Goal: Transaction & Acquisition: Purchase product/service

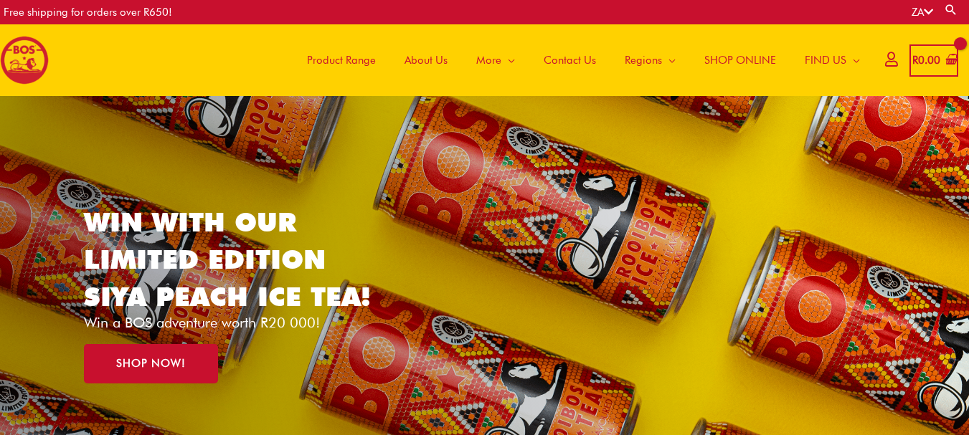
click at [722, 60] on span "SHOP ONLINE" at bounding box center [740, 60] width 72 height 43
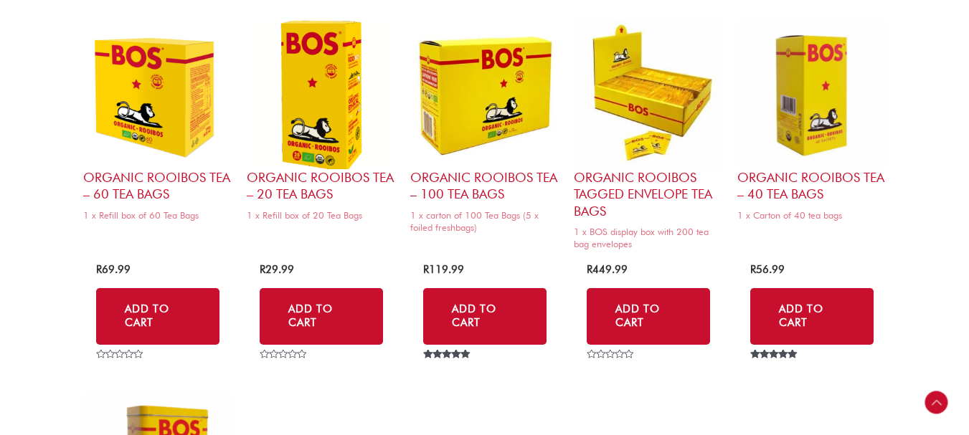
scroll to position [1434, 0]
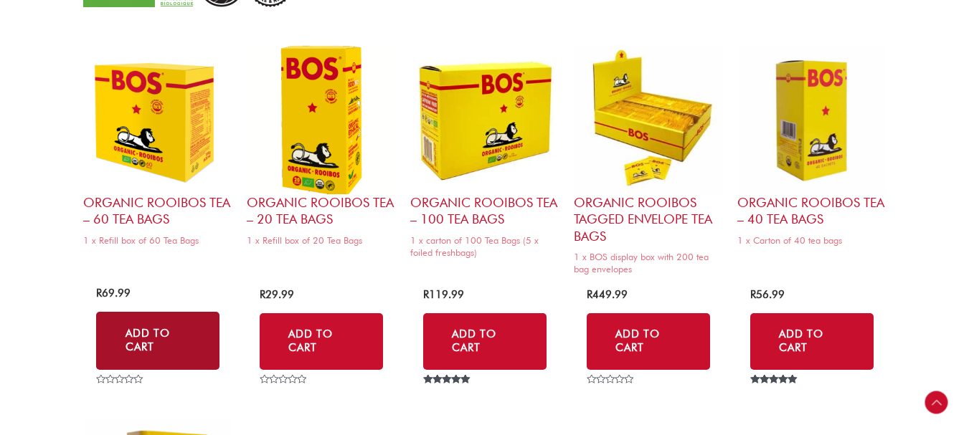
click at [165, 326] on link "Add to Cart" at bounding box center [157, 341] width 123 height 58
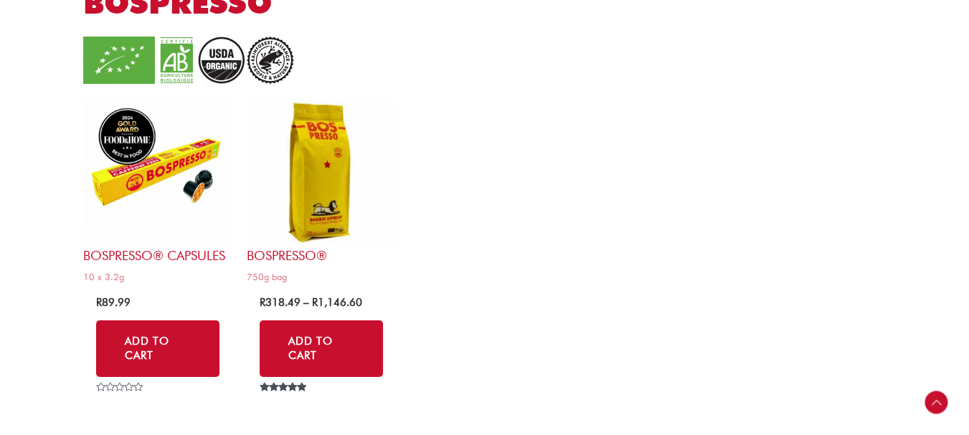
scroll to position [2796, 0]
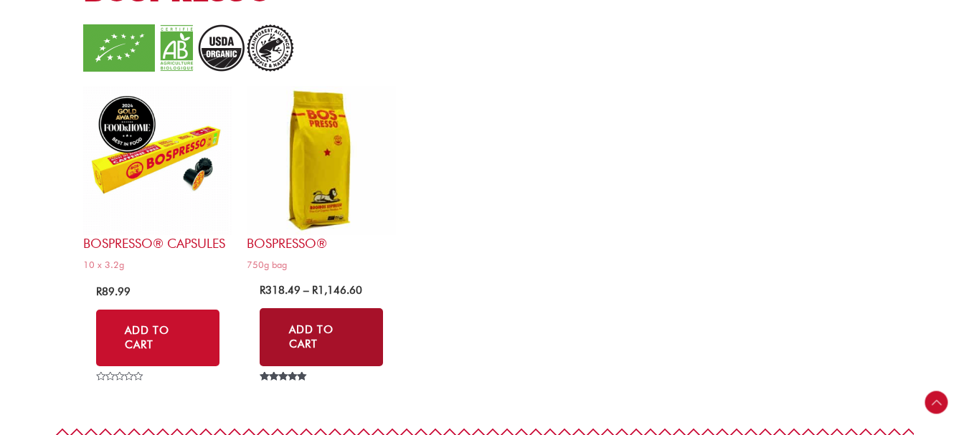
click at [329, 325] on link "Add to Cart" at bounding box center [321, 337] width 123 height 58
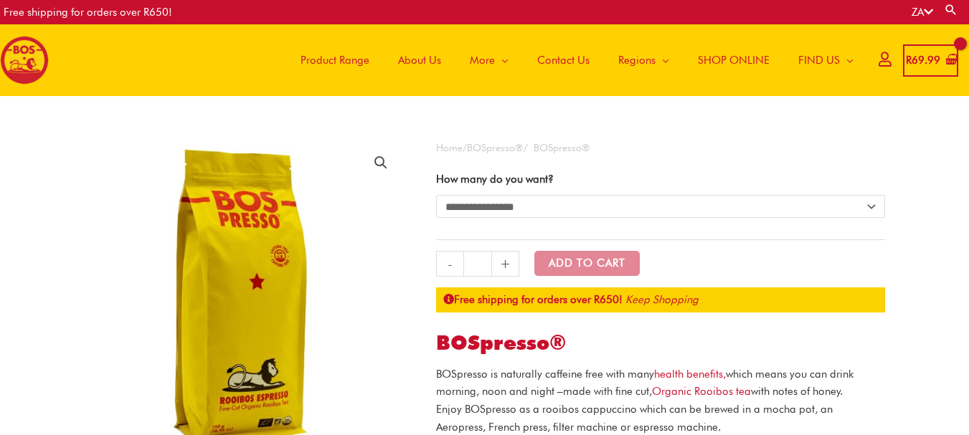
click at [503, 263] on link "+" at bounding box center [505, 264] width 27 height 26
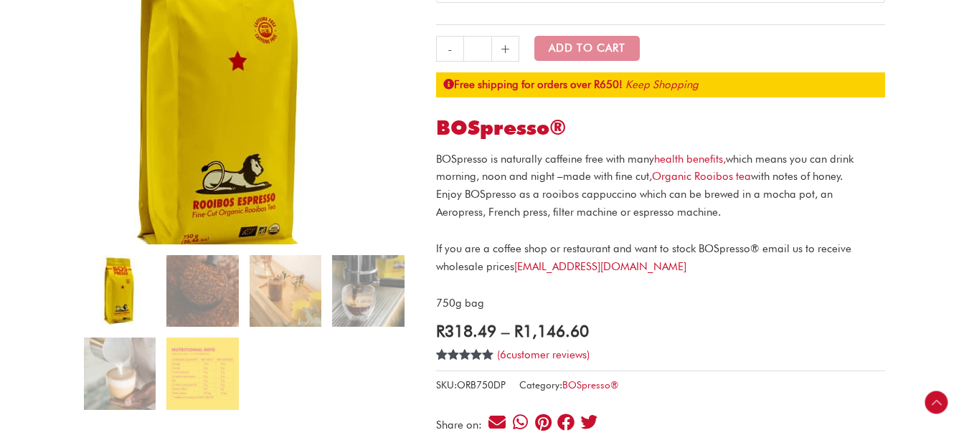
scroll to position [287, 0]
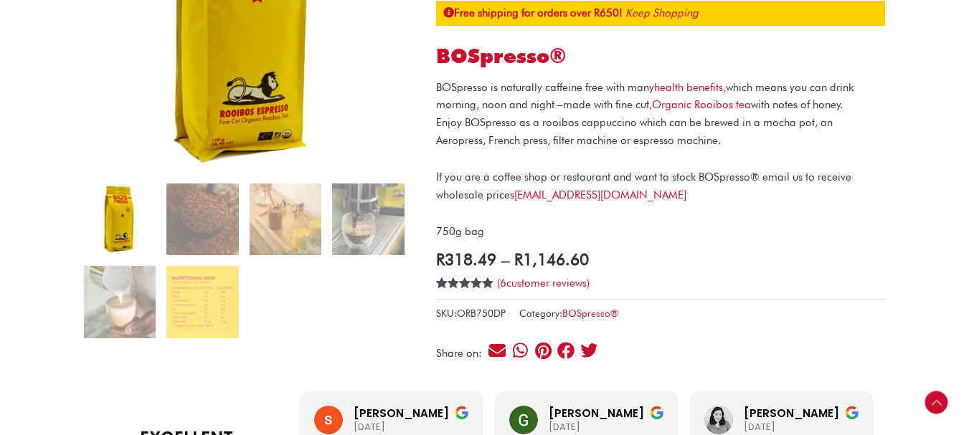
click at [118, 222] on img at bounding box center [120, 220] width 72 height 72
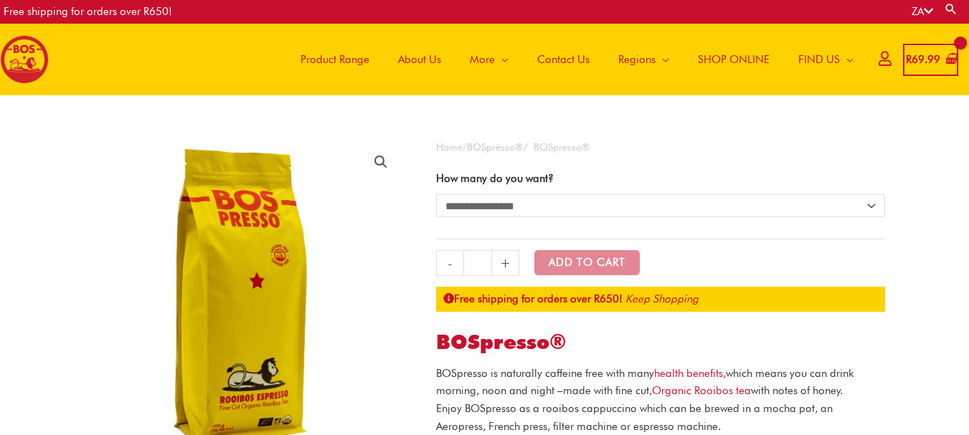
scroll to position [0, 0]
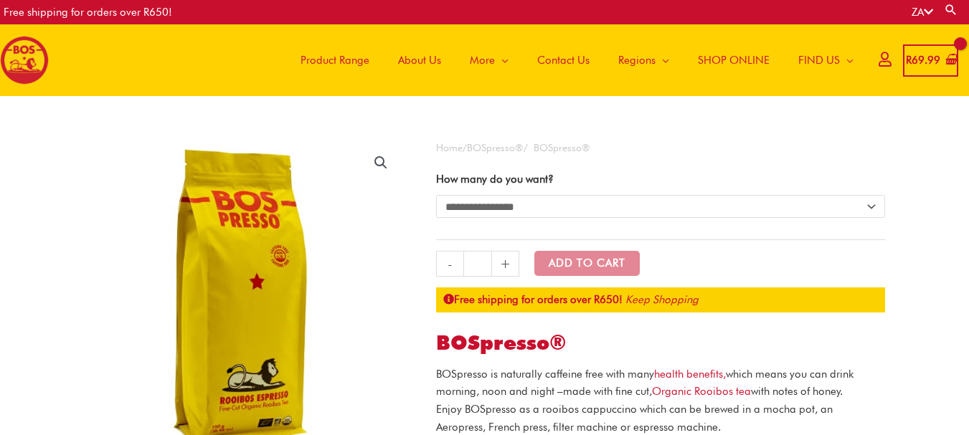
click at [505, 262] on link "+" at bounding box center [505, 264] width 27 height 26
click at [873, 204] on select "**********" at bounding box center [660, 206] width 449 height 23
click at [436, 195] on select "**********" at bounding box center [660, 206] width 449 height 23
select select "******"
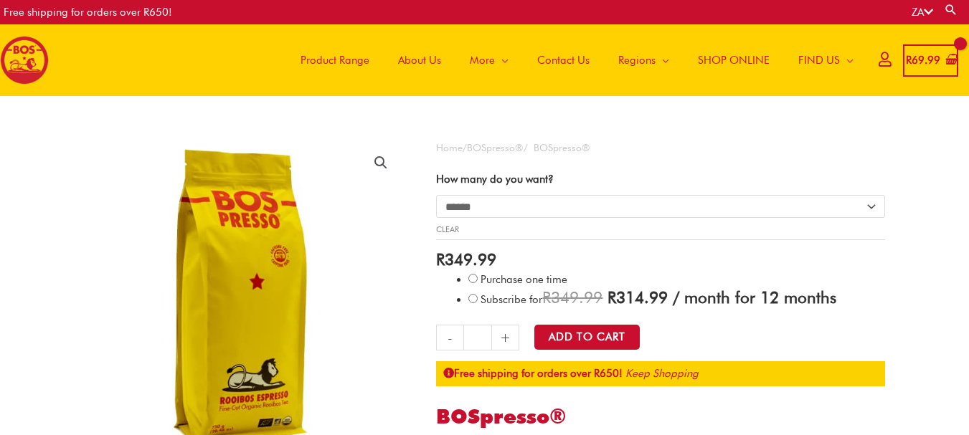
click at [506, 341] on link "+" at bounding box center [505, 338] width 27 height 26
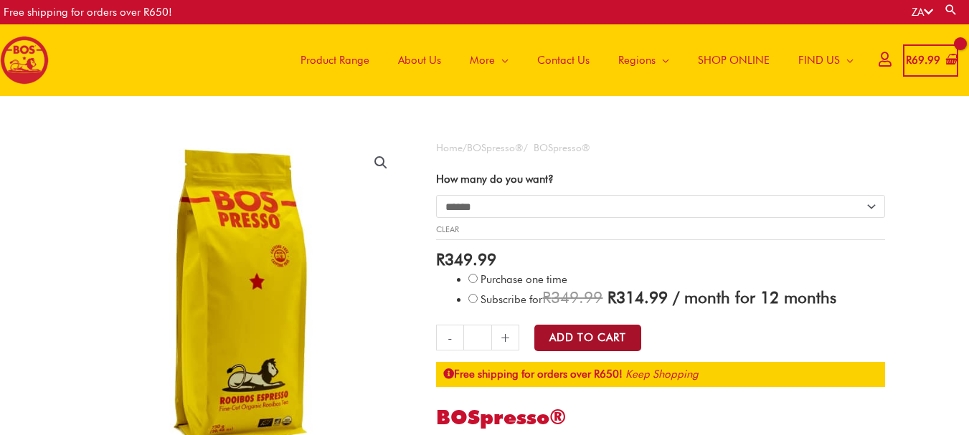
click at [578, 337] on button "Add to Cart" at bounding box center [587, 338] width 107 height 27
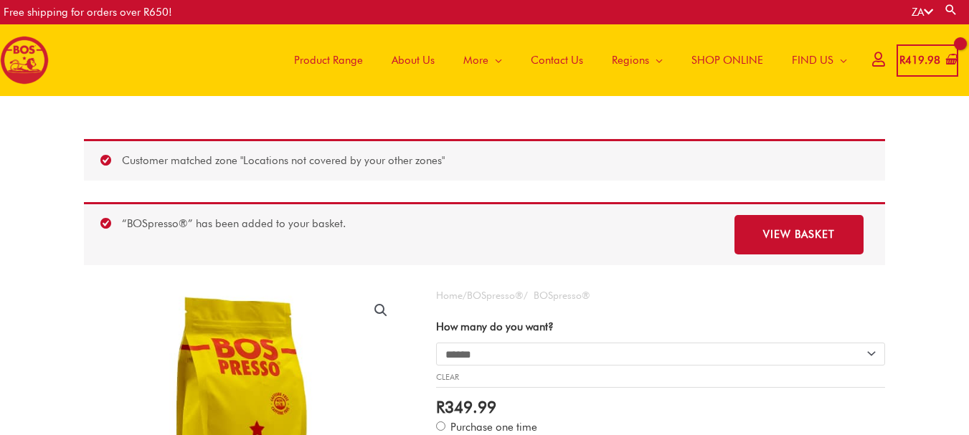
click at [452, 353] on select "**********" at bounding box center [660, 354] width 449 height 23
click at [436, 343] on select "**********" at bounding box center [660, 354] width 449 height 23
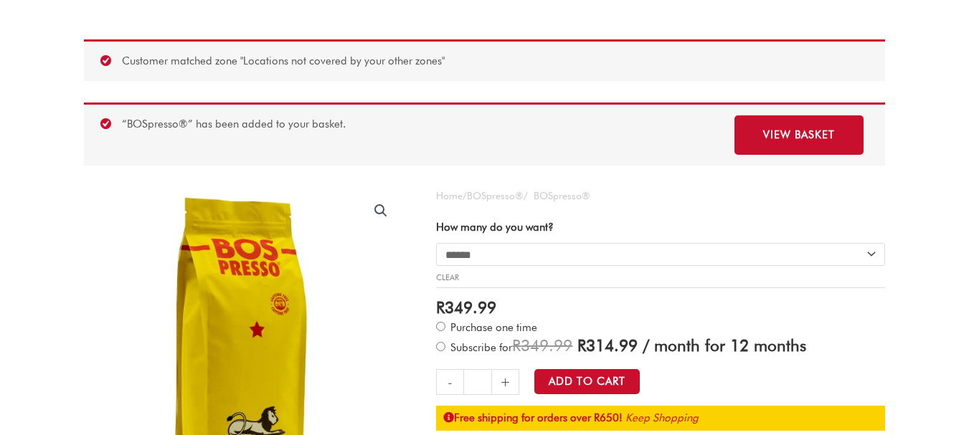
scroll to position [143, 0]
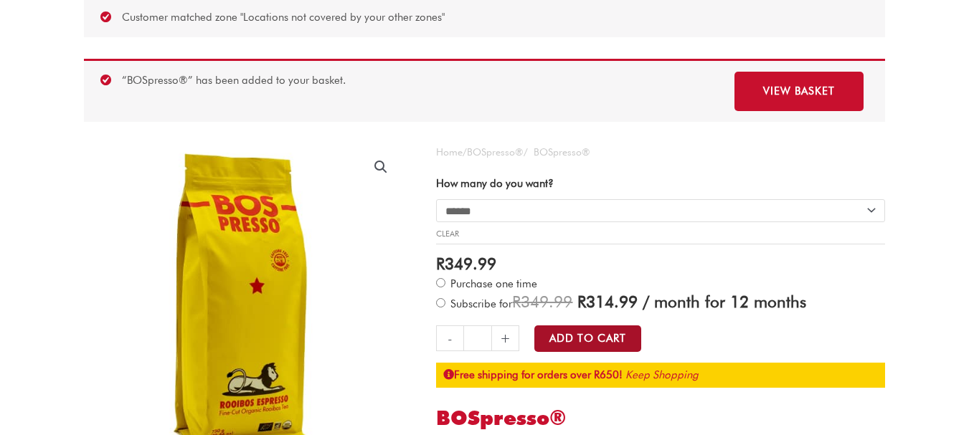
click at [563, 341] on button "Add to Cart" at bounding box center [587, 338] width 107 height 27
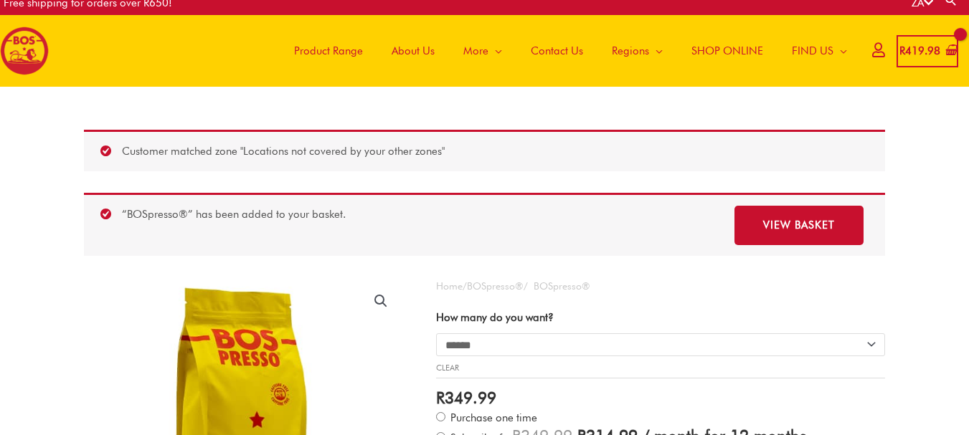
scroll to position [0, 0]
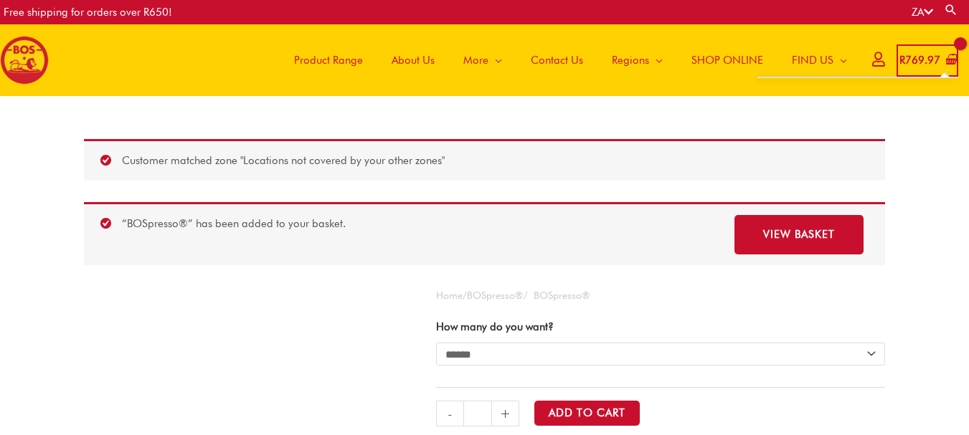
click at [923, 62] on bdi "R 769.97" at bounding box center [919, 60] width 41 height 13
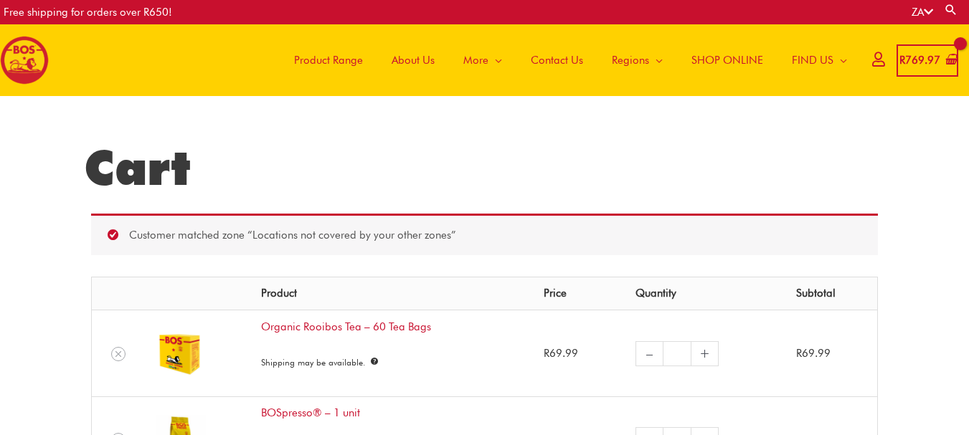
click at [918, 55] on bdi "R 769.97" at bounding box center [919, 60] width 41 height 13
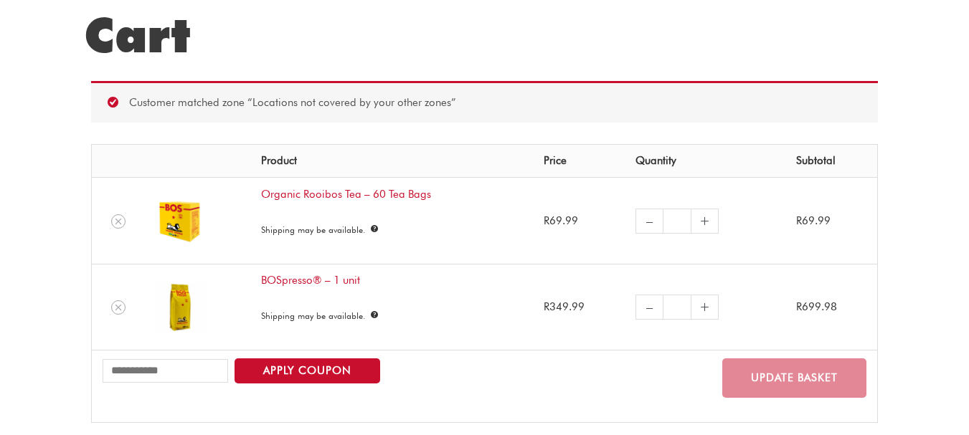
scroll to position [143, 0]
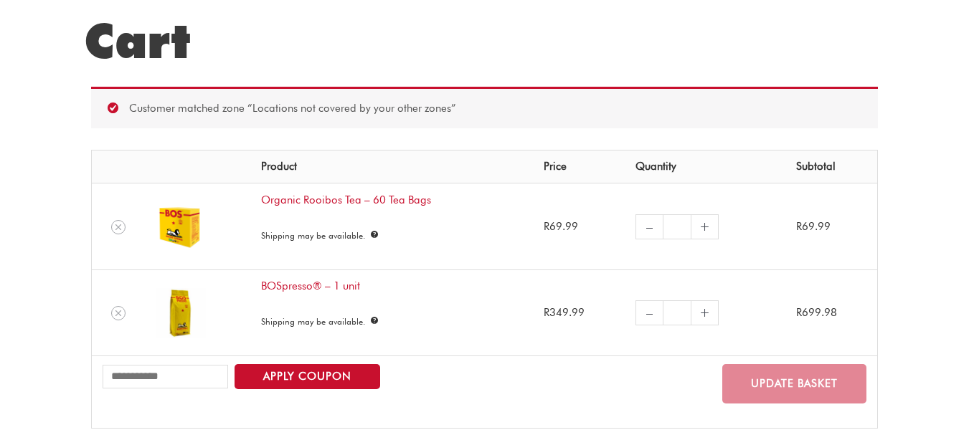
scroll to position [143, 0]
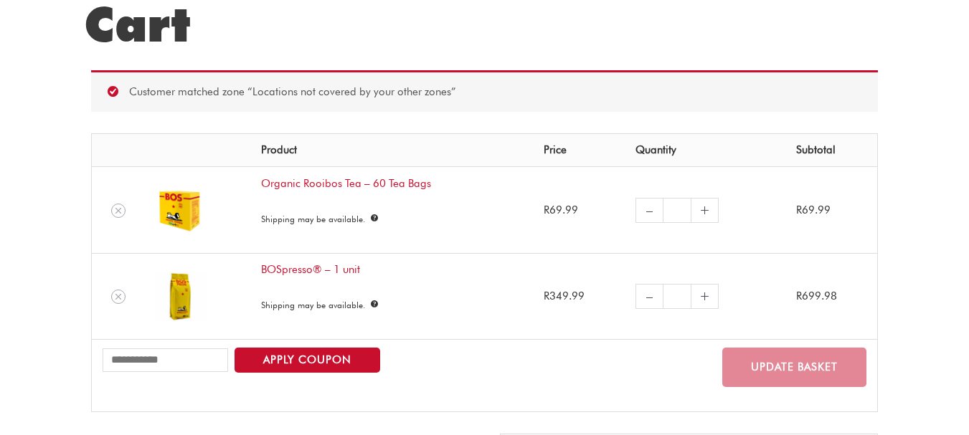
click at [701, 212] on link "+" at bounding box center [704, 210] width 27 height 25
click at [697, 208] on link "+" at bounding box center [704, 210] width 27 height 25
click at [703, 213] on link "+" at bounding box center [704, 210] width 27 height 25
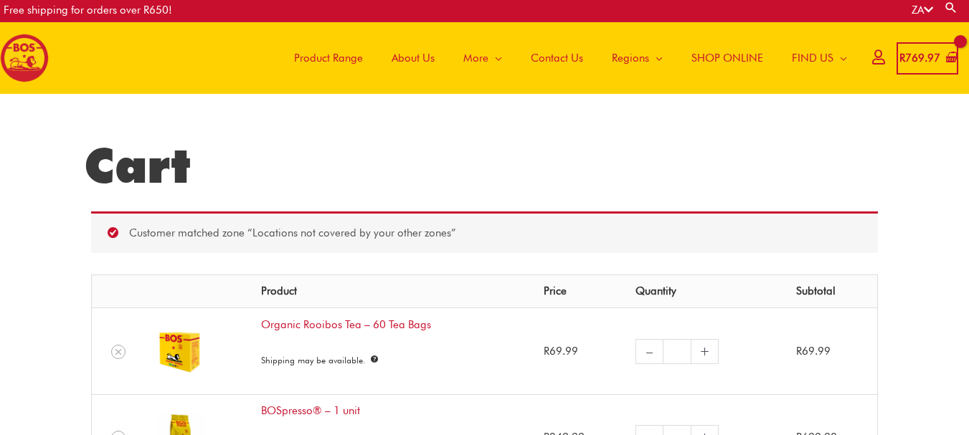
scroll to position [0, 0]
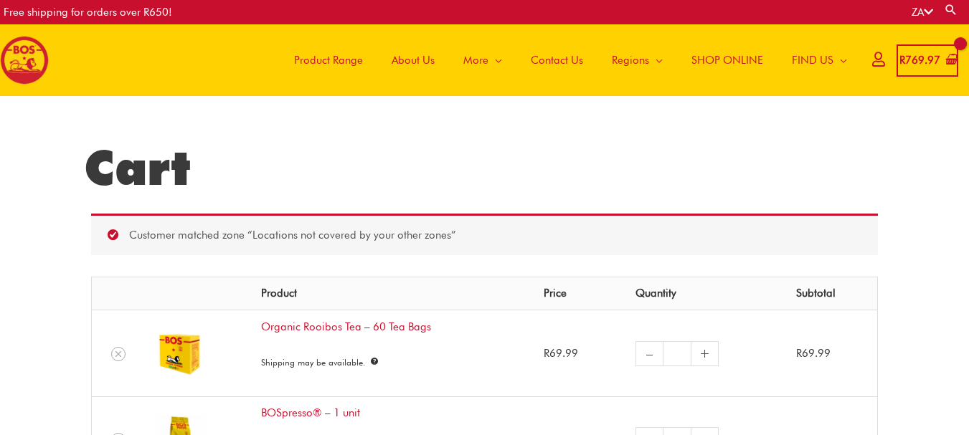
click at [718, 57] on span "SHOP ONLINE" at bounding box center [727, 60] width 72 height 43
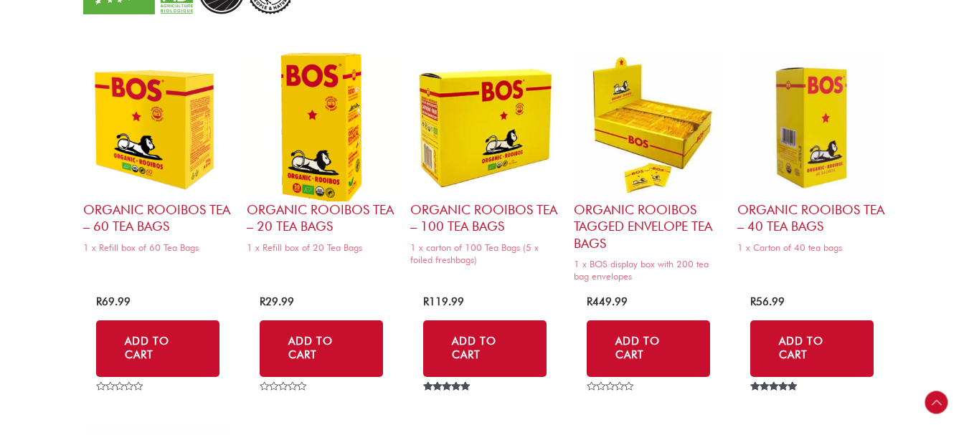
scroll to position [1434, 0]
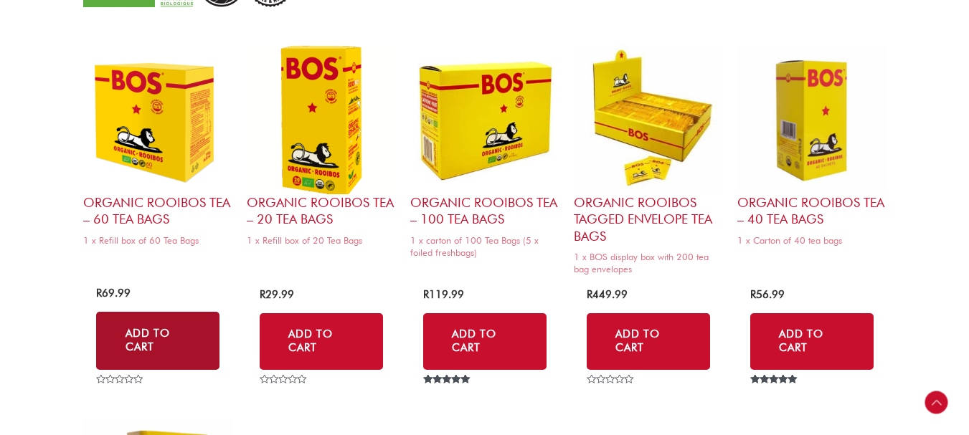
click at [167, 340] on link "Add to Cart" at bounding box center [157, 341] width 123 height 58
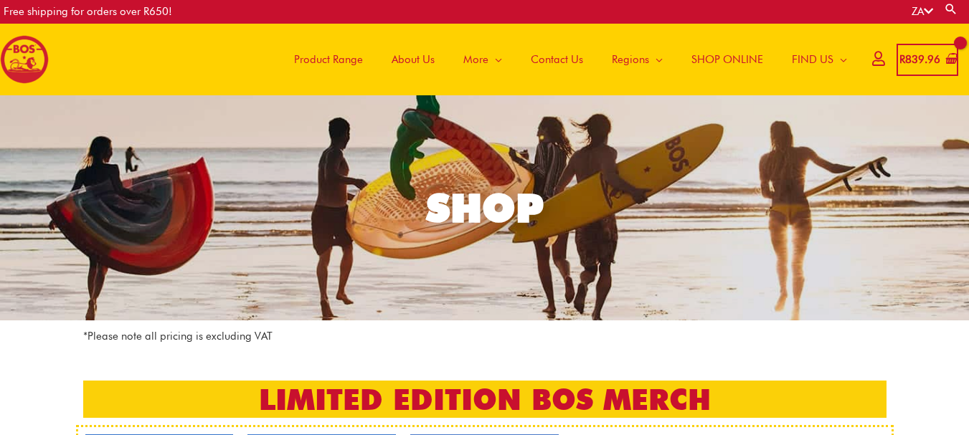
scroll to position [0, 0]
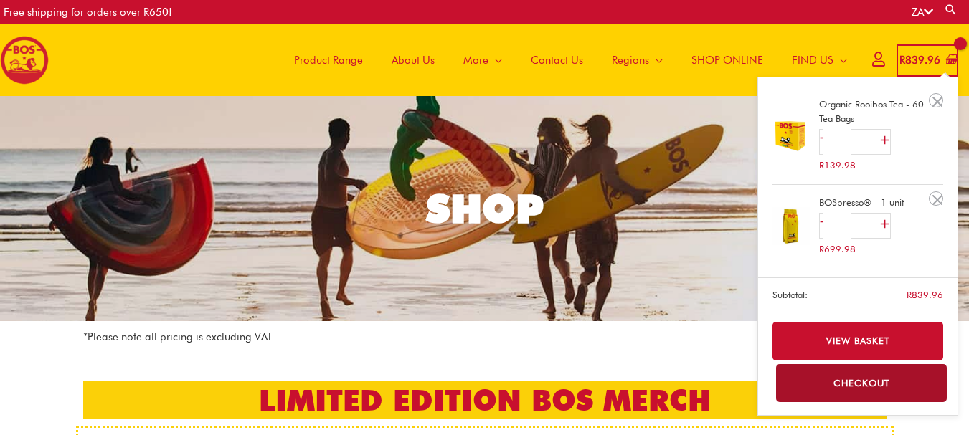
click at [875, 375] on link "Checkout" at bounding box center [861, 383] width 171 height 38
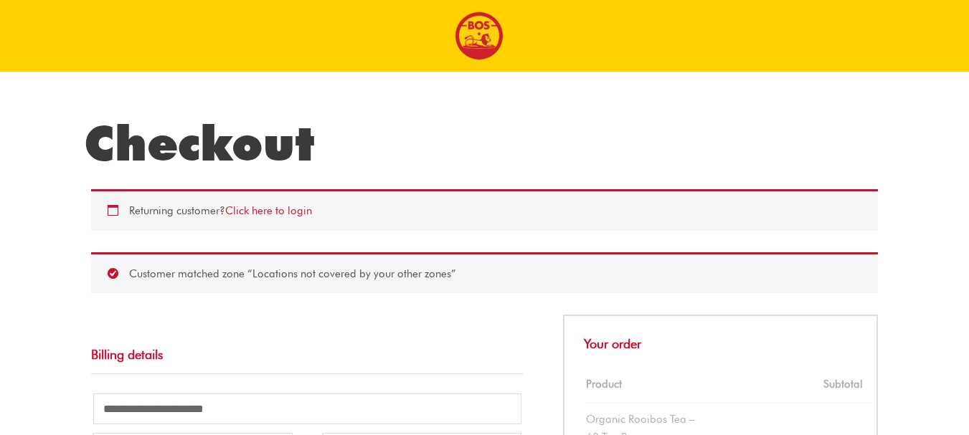
select select "**"
click at [303, 217] on link "Click here to login" at bounding box center [268, 210] width 87 height 13
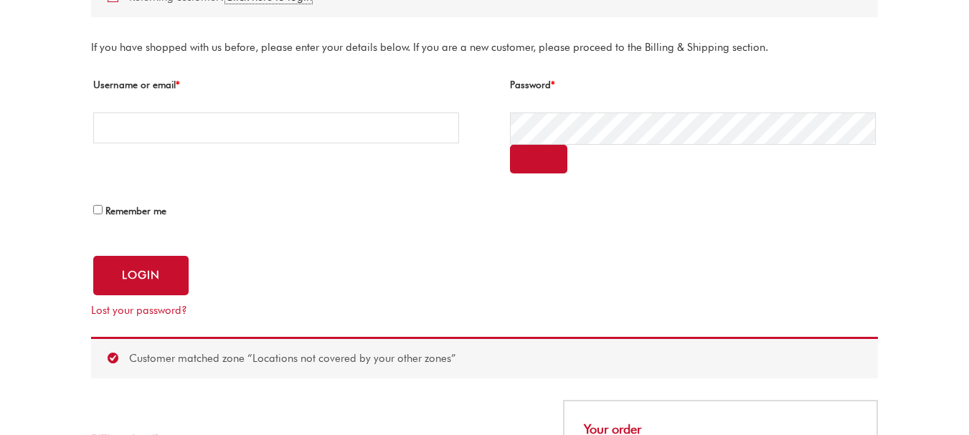
scroll to position [217, 0]
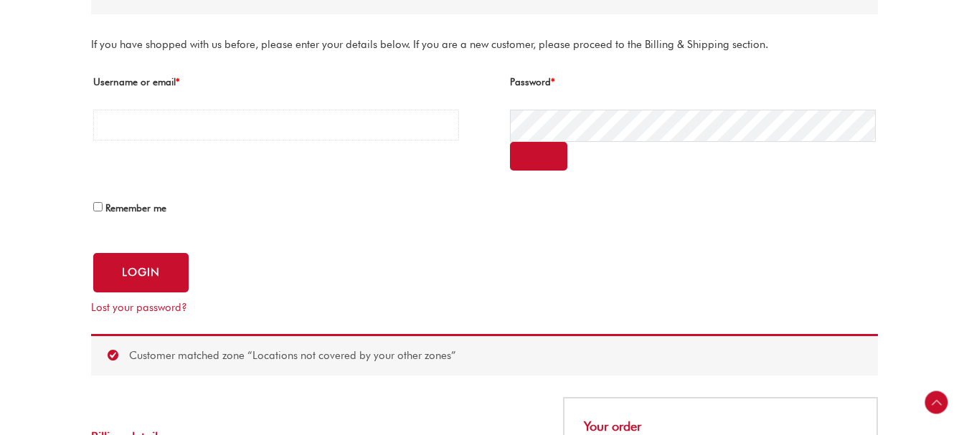
click at [261, 130] on input "Username or email * Required" at bounding box center [276, 125] width 366 height 31
click at [334, 129] on input "Username or email * Required" at bounding box center [276, 125] width 366 height 31
type input "**********"
click at [148, 277] on button "Login" at bounding box center [140, 272] width 95 height 39
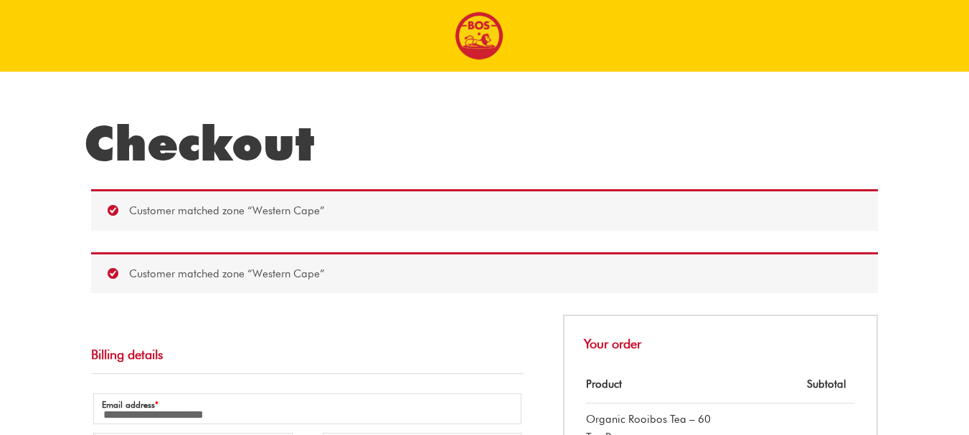
select select "**"
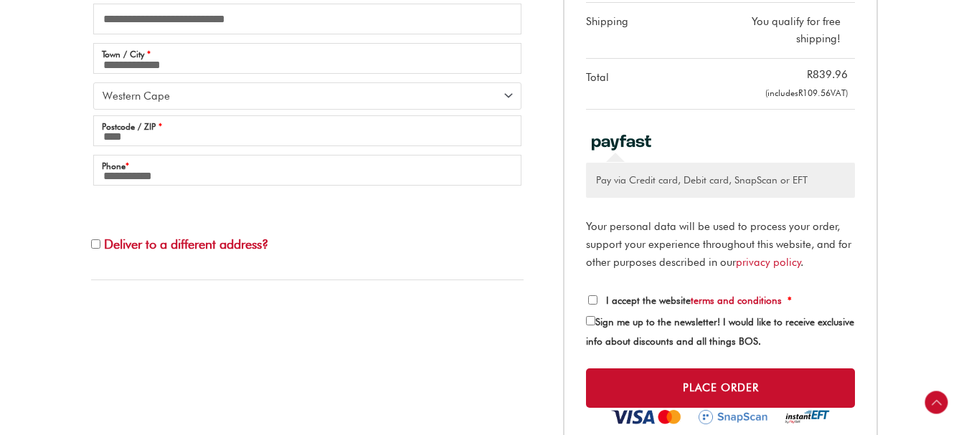
scroll to position [502, 0]
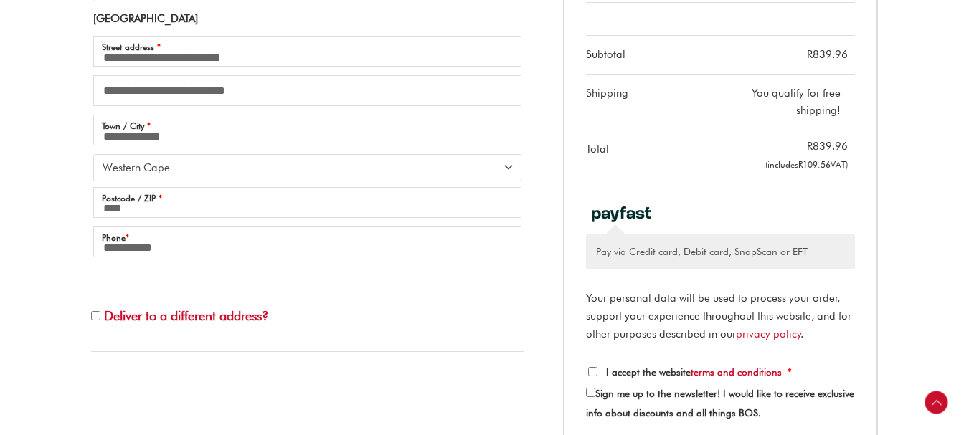
click at [594, 367] on label "I accept the website terms and conditions *" at bounding box center [690, 371] width 204 height 11
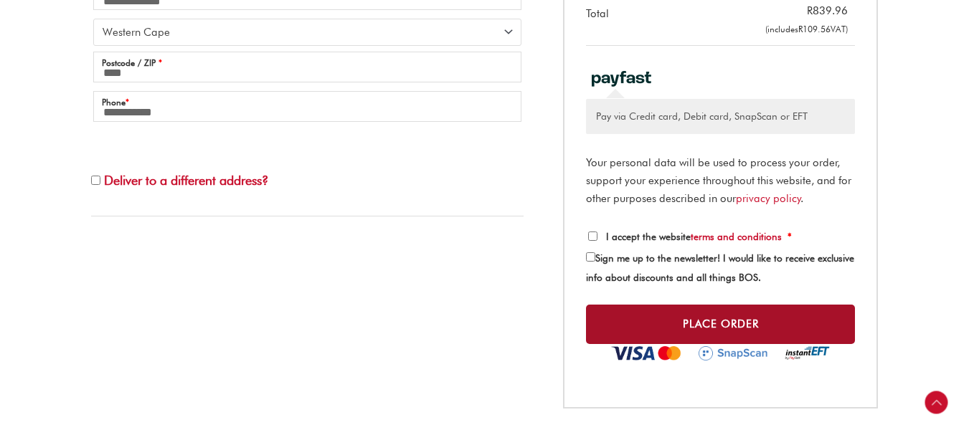
scroll to position [645, 0]
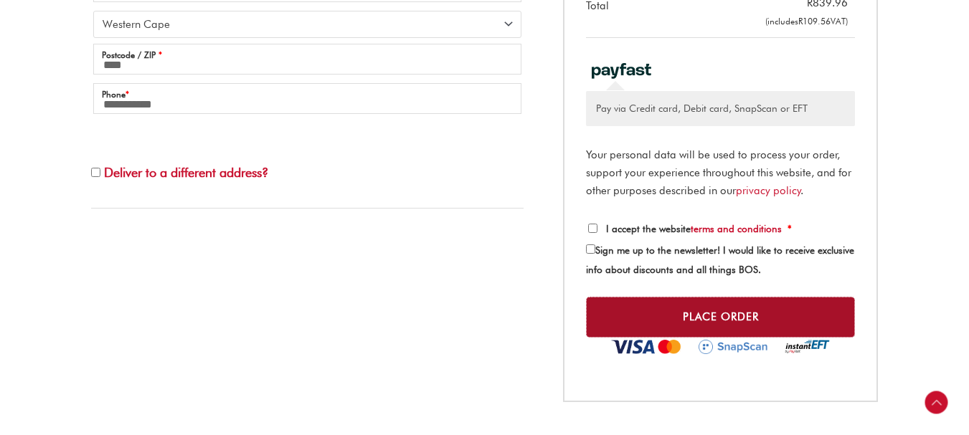
click at [726, 327] on button "Place order" at bounding box center [720, 317] width 269 height 41
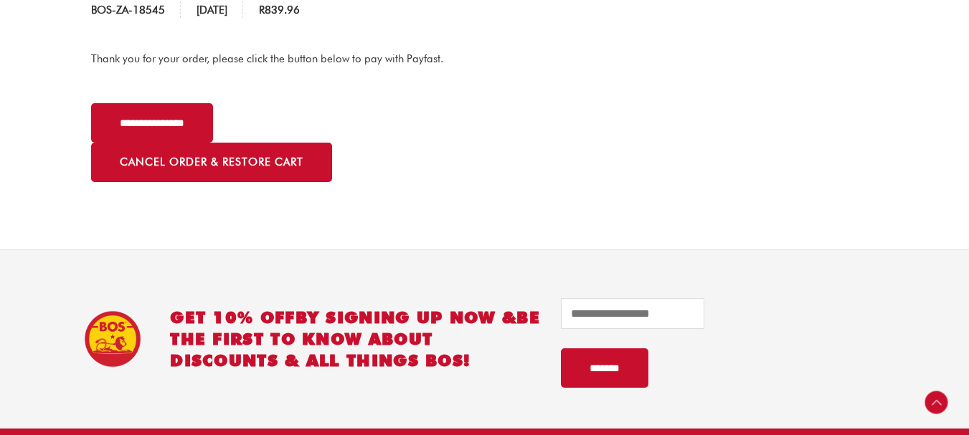
scroll to position [250, 0]
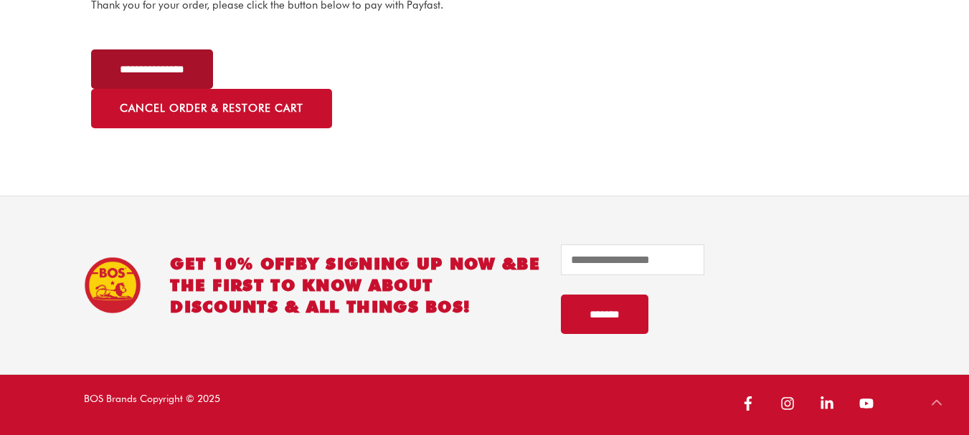
click at [131, 69] on input "**********" at bounding box center [152, 68] width 122 height 39
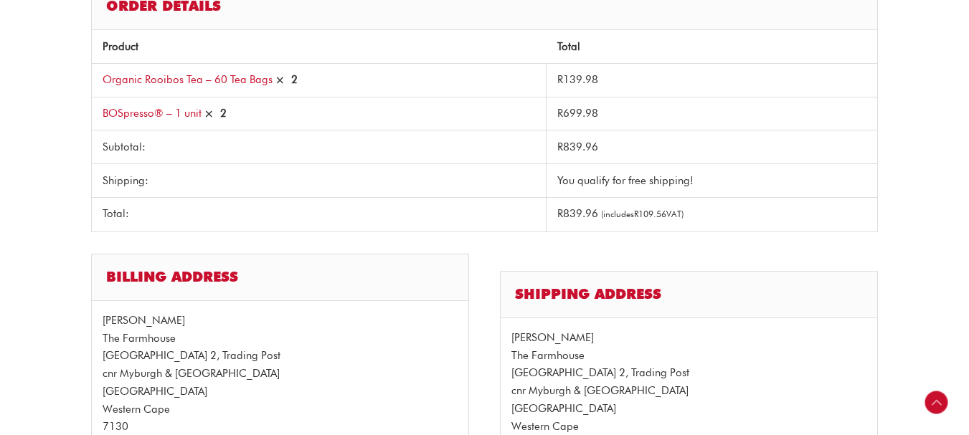
scroll to position [215, 0]
